Goal: Transaction & Acquisition: Subscribe to service/newsletter

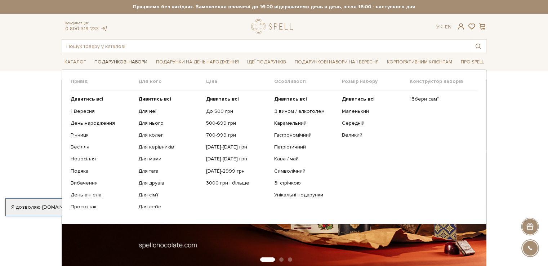
click at [130, 59] on link "Подарункові набори" at bounding box center [121, 62] width 59 height 11
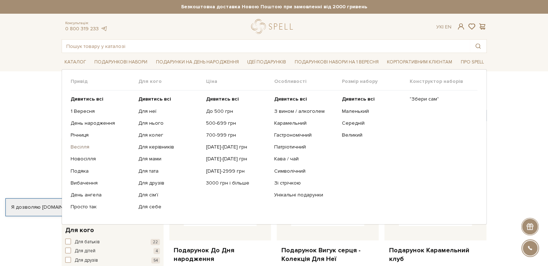
click at [85, 148] on link "Весілля" at bounding box center [102, 147] width 62 height 6
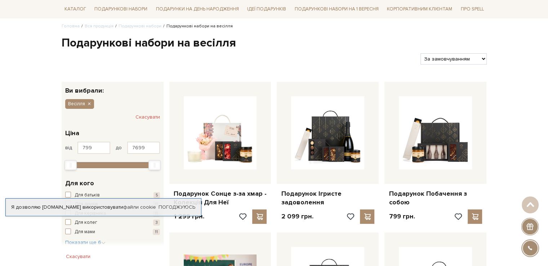
scroll to position [57, 0]
click at [90, 101] on icon "button" at bounding box center [89, 104] width 4 height 6
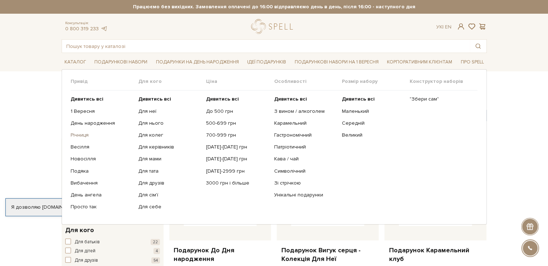
click at [85, 136] on link "Річниця" at bounding box center [102, 135] width 62 height 6
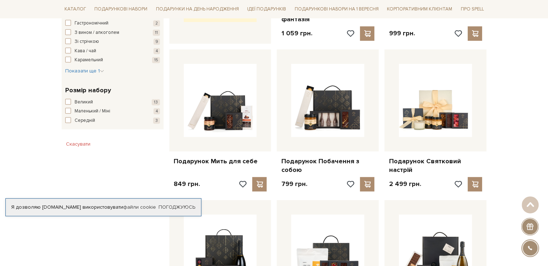
scroll to position [411, 0]
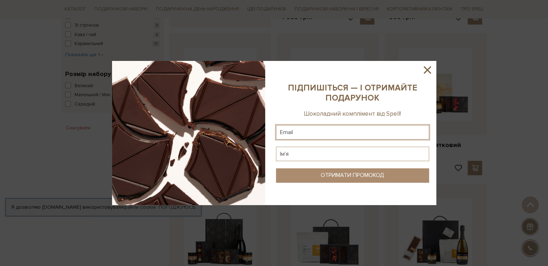
click at [382, 135] on input "text" at bounding box center [352, 132] width 153 height 14
type input "Mashe4co@gmail.com"
type input "mashe4co@gmail.com"
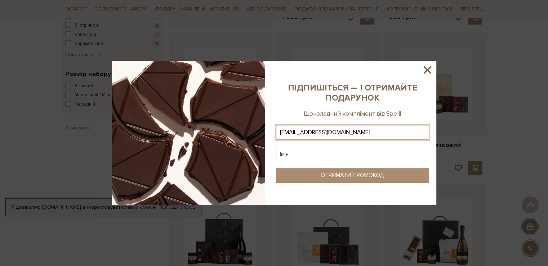
click at [363, 153] on input "text" at bounding box center [352, 154] width 153 height 14
type input "Марія"
click at [355, 176] on div "ОТРИМАТИ ПРОМОКОД" at bounding box center [352, 175] width 63 height 7
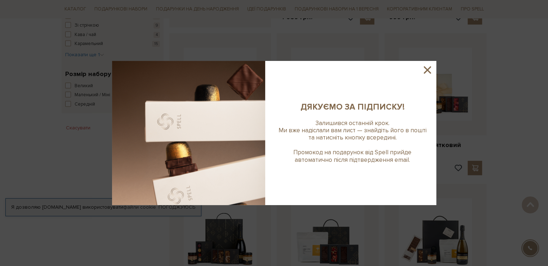
click at [428, 70] on icon at bounding box center [427, 69] width 7 height 7
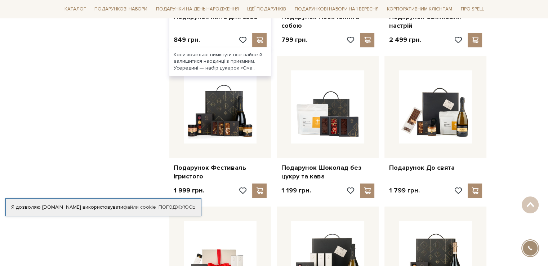
scroll to position [539, 0]
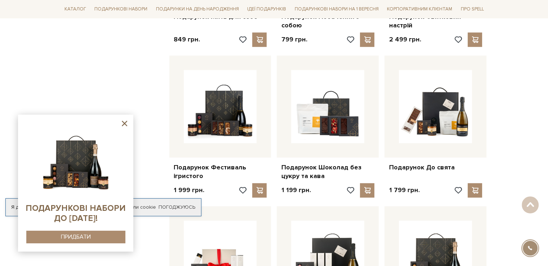
click at [517, 161] on div "Головна Вся продукція Подарункові набори Подарункові набори на річницю Подарунк…" at bounding box center [274, 54] width 548 height 1028
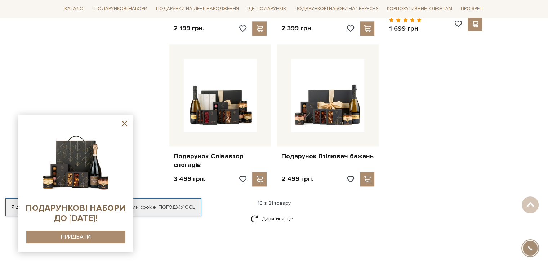
scroll to position [857, 0]
click at [125, 123] on icon at bounding box center [124, 123] width 5 height 5
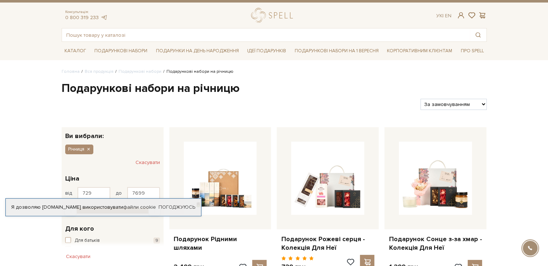
scroll to position [0, 0]
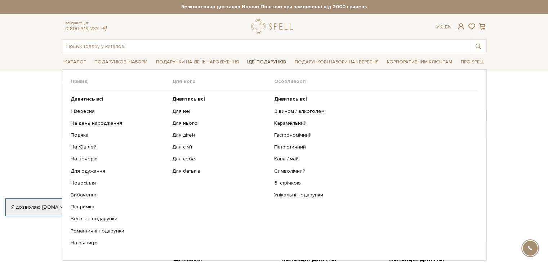
click at [270, 58] on link "Ідеї подарунків" at bounding box center [266, 62] width 45 height 11
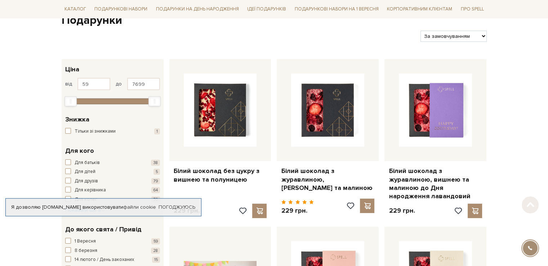
scroll to position [80, 0]
